Goal: Navigation & Orientation: Find specific page/section

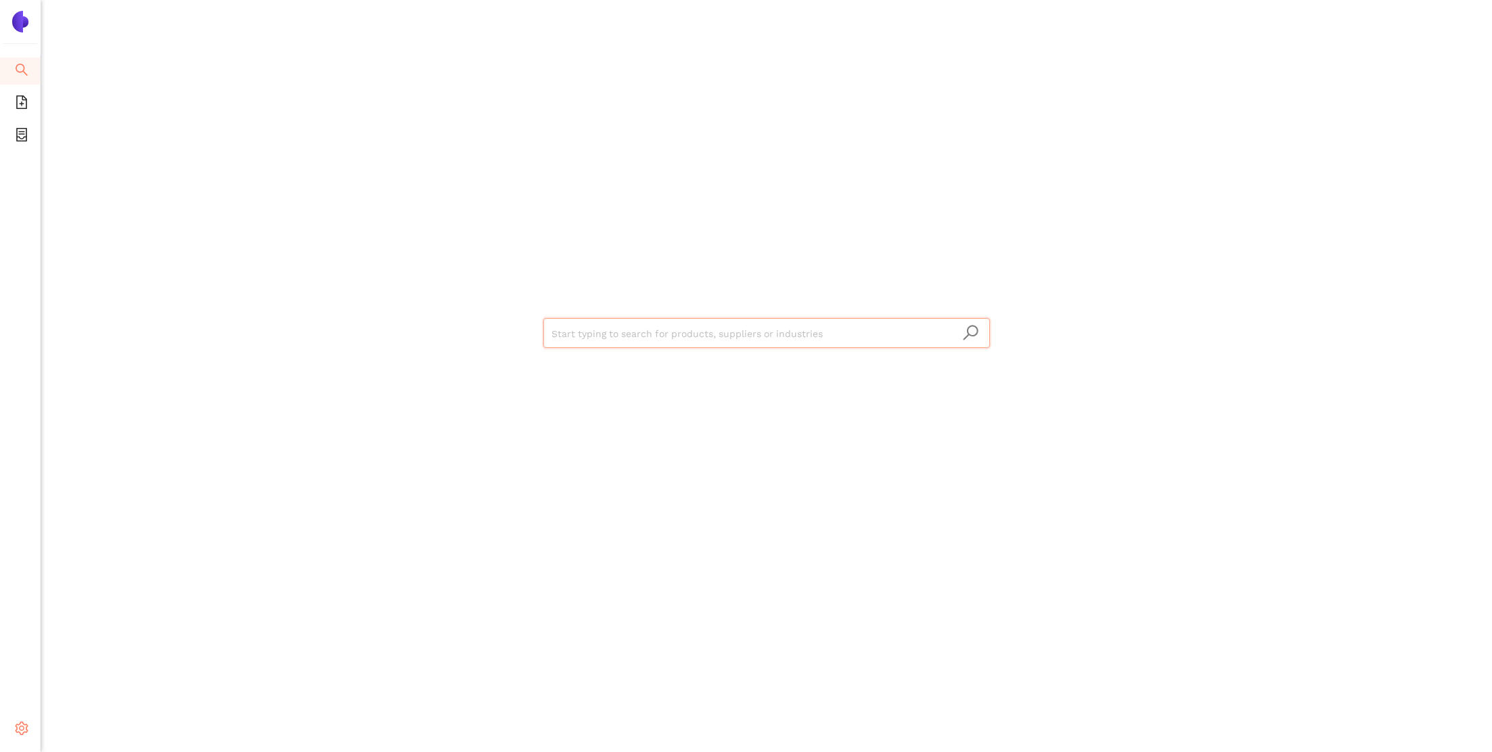
click at [18, 723] on icon "setting" at bounding box center [22, 728] width 14 height 14
click at [96, 731] on span "Logout" at bounding box center [83, 729] width 31 height 11
click at [1048, 439] on div "Start typing to search for products, suppliers or industries" at bounding box center [767, 331] width 812 height 662
click at [20, 714] on li "Settings" at bounding box center [20, 730] width 41 height 32
click at [19, 727] on icon "setting" at bounding box center [22, 728] width 14 height 14
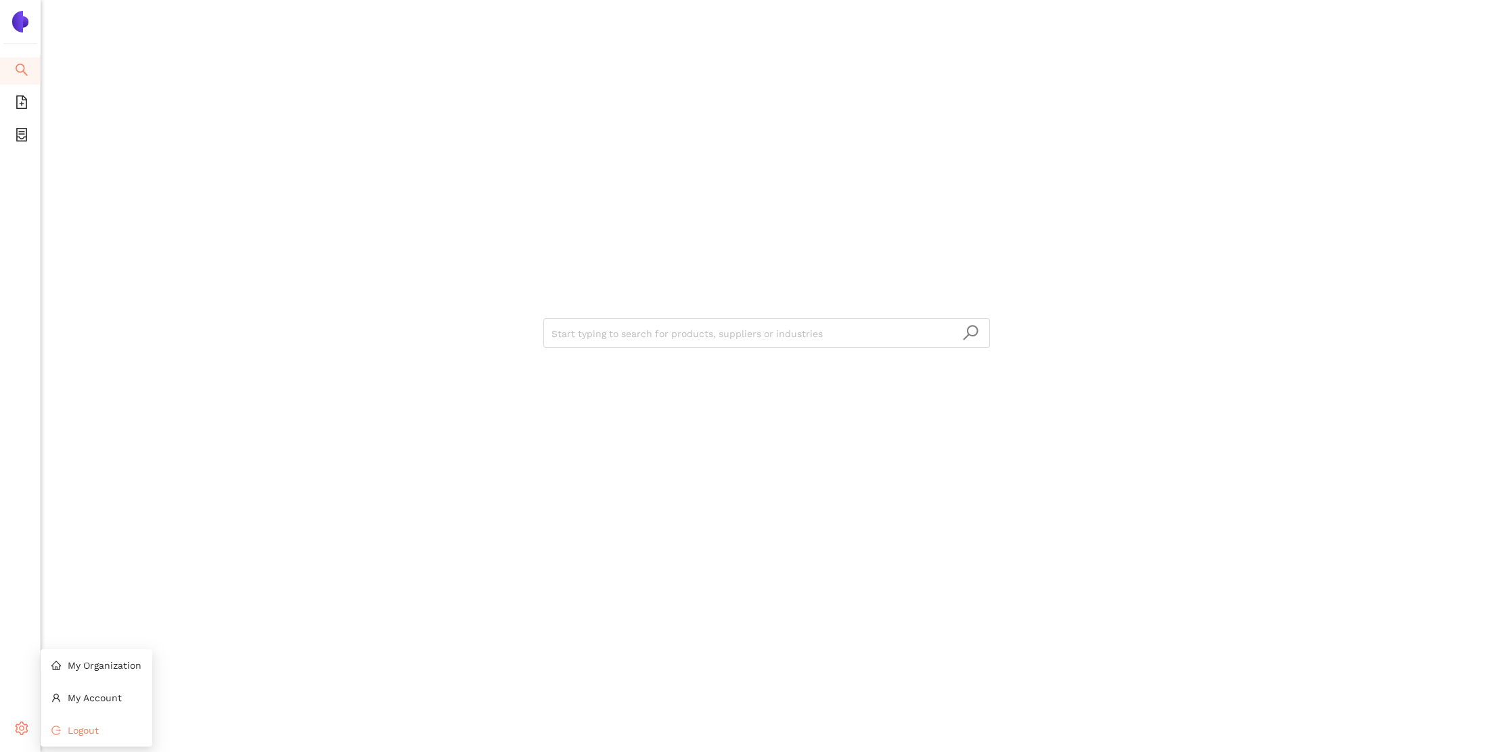
click at [85, 733] on span "Logout" at bounding box center [83, 729] width 31 height 11
click at [24, 722] on icon "setting" at bounding box center [22, 728] width 14 height 14
click at [105, 660] on span "My Organization" at bounding box center [105, 665] width 74 height 11
